Goal: Task Accomplishment & Management: Use online tool/utility

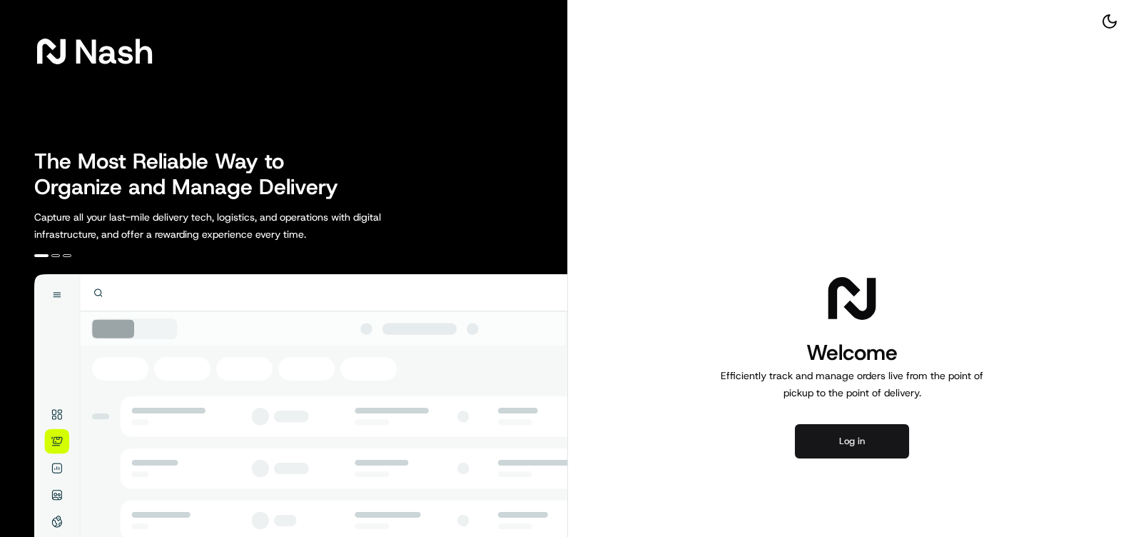
click at [825, 450] on button "Log in" at bounding box center [852, 441] width 114 height 34
click at [867, 434] on button "Log in" at bounding box center [852, 441] width 114 height 34
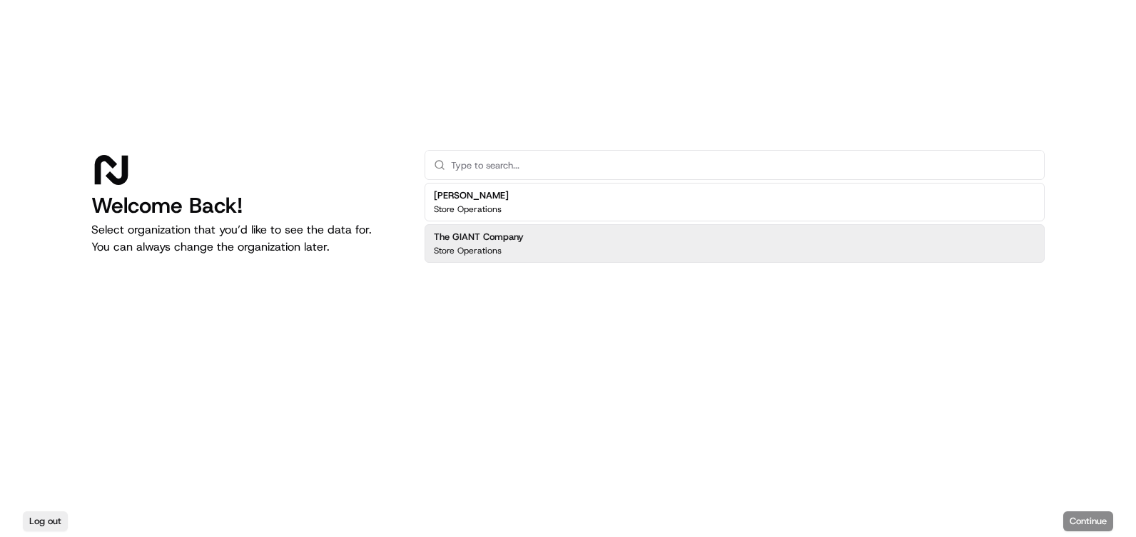
click at [485, 251] on p "Store Operations" at bounding box center [468, 250] width 68 height 11
click at [1075, 525] on button "Continue" at bounding box center [1089, 521] width 50 height 20
